Goal: Transaction & Acquisition: Purchase product/service

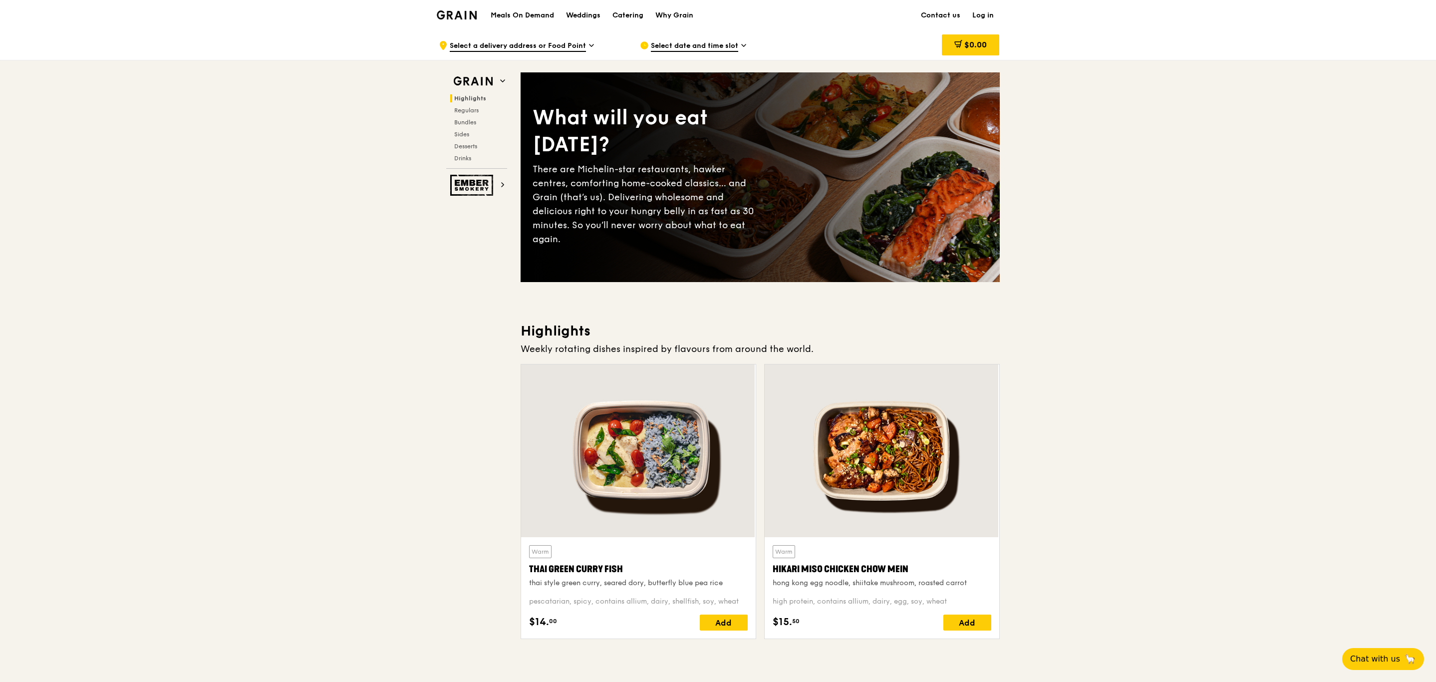
click at [699, 39] on div "Select date and time slot" at bounding box center [732, 45] width 185 height 30
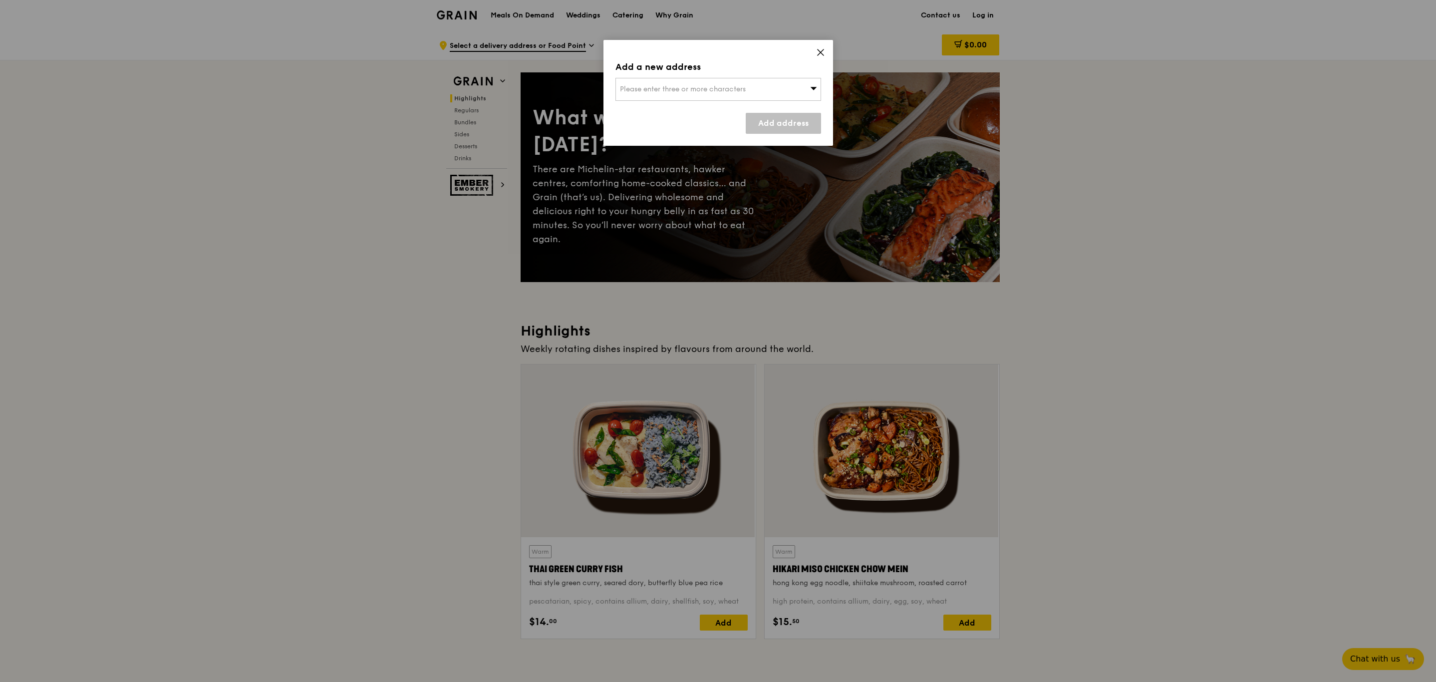
click at [767, 89] on div "Please enter three or more characters" at bounding box center [718, 89] width 206 height 23
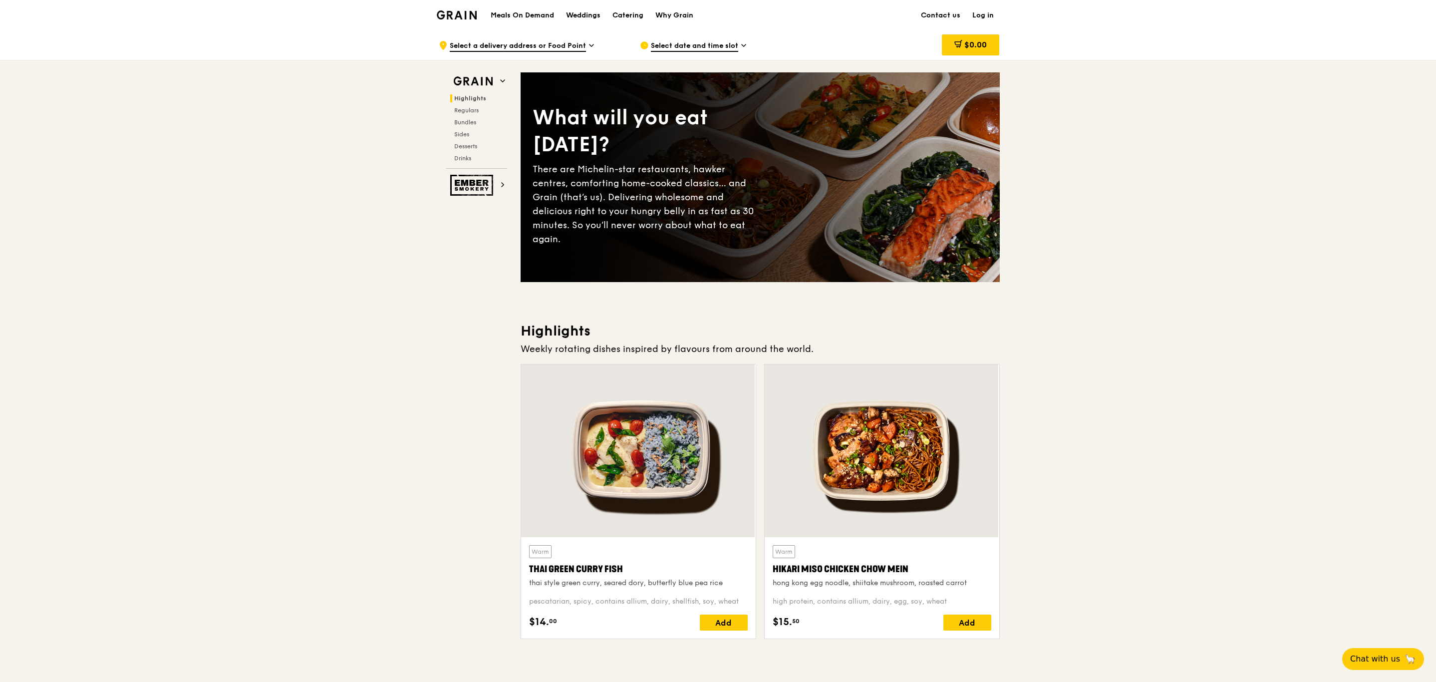
click at [985, 15] on link "Log in" at bounding box center [982, 15] width 33 height 30
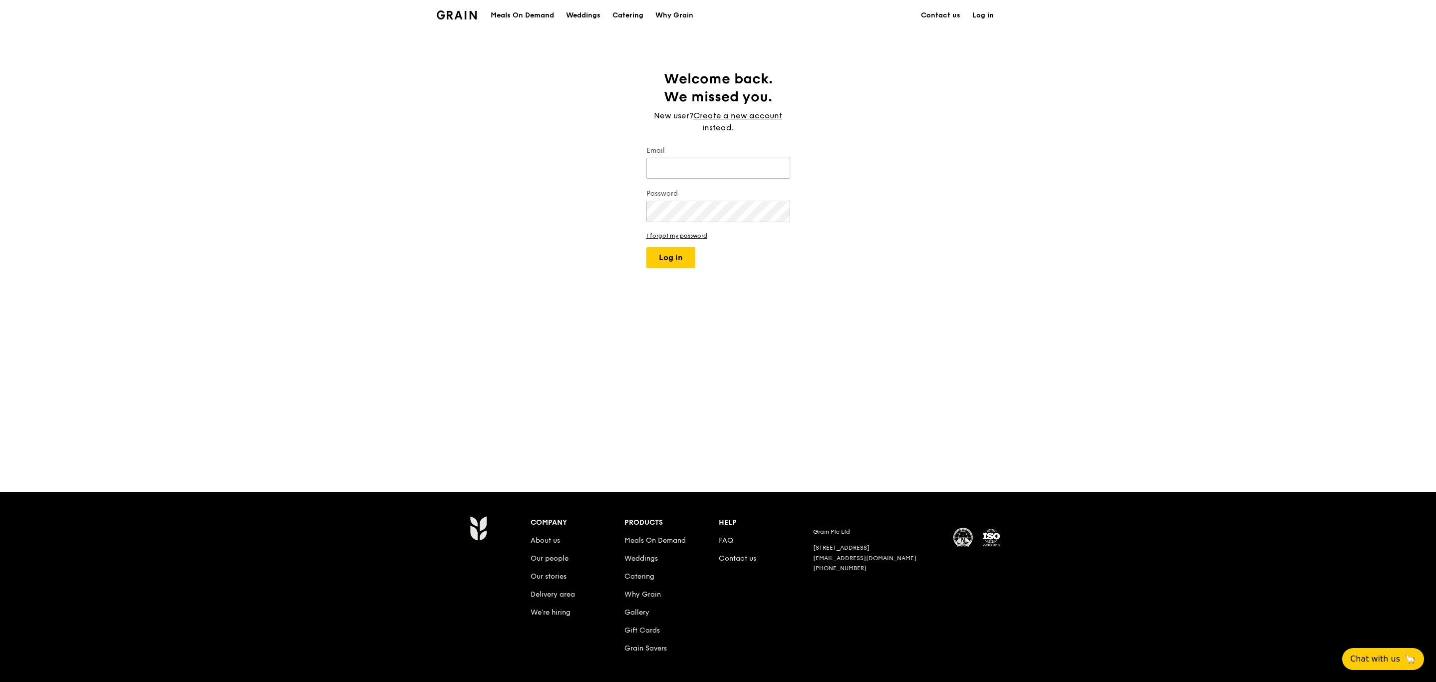
click at [740, 171] on input "Email" at bounding box center [718, 168] width 144 height 21
type input "[PERSON_NAME][EMAIL_ADDRESS][PERSON_NAME][DOMAIN_NAME]"
click at [687, 258] on button "Log in" at bounding box center [670, 257] width 49 height 21
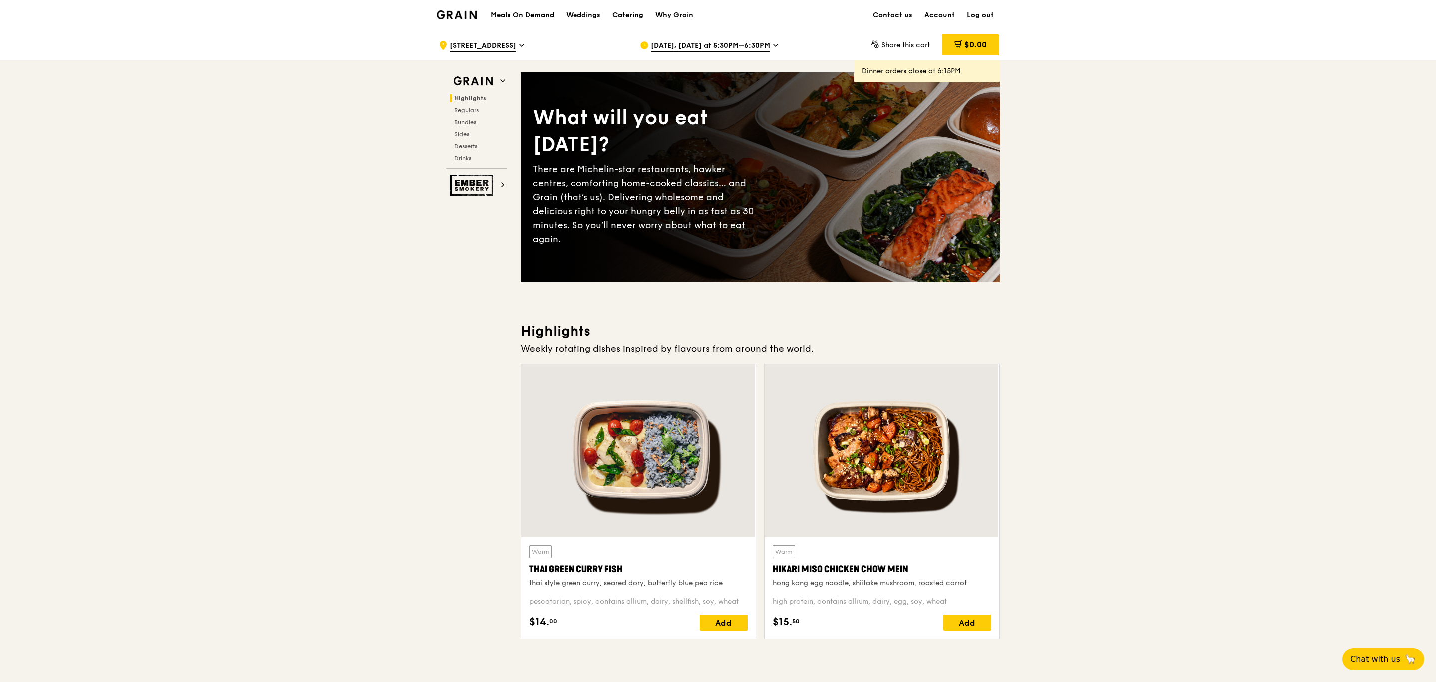
click at [759, 45] on span "[DATE], [DATE] at 5:30PM–6:30PM" at bounding box center [710, 46] width 119 height 11
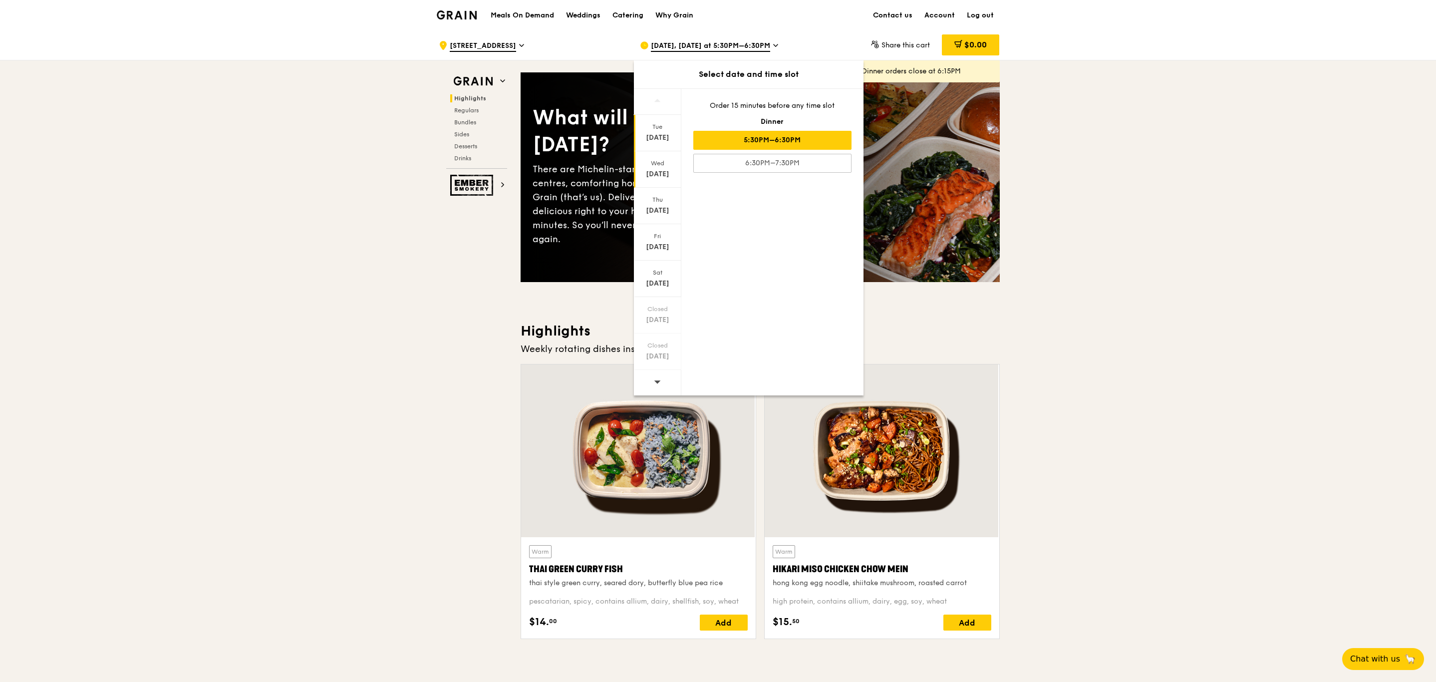
click at [657, 168] on div "[DATE]" at bounding box center [657, 169] width 47 height 36
